Goal: Information Seeking & Learning: Check status

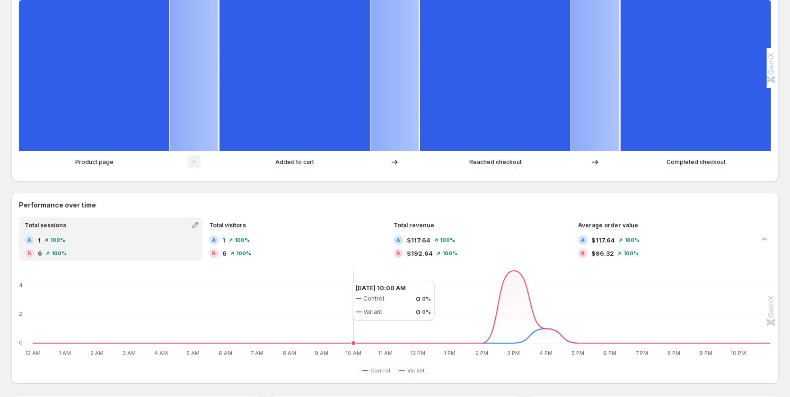
scroll to position [133, 0]
